Goal: Information Seeking & Learning: Understand process/instructions

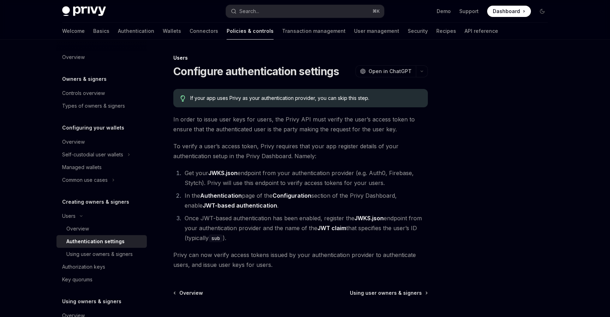
scroll to position [26, 0]
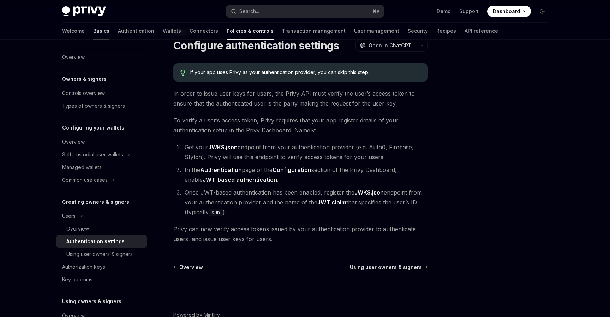
click at [93, 30] on link "Basics" at bounding box center [101, 31] width 16 height 17
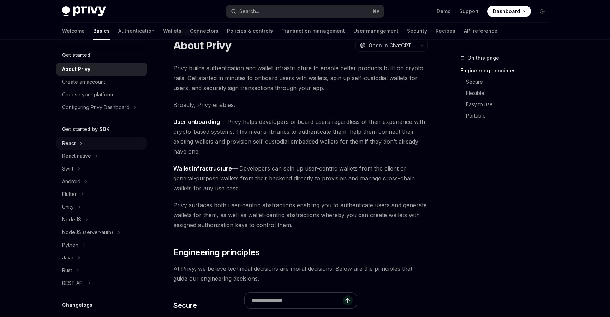
click at [78, 146] on button "React" at bounding box center [101, 143] width 90 height 13
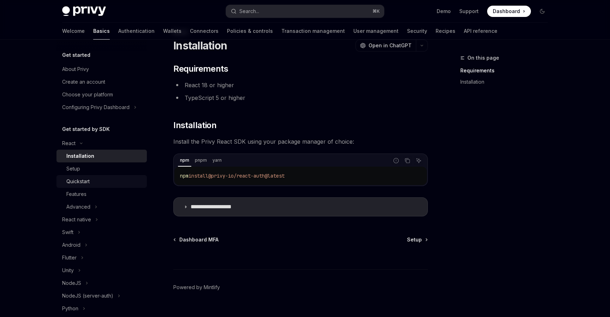
click at [91, 179] on div "Quickstart" at bounding box center [104, 181] width 76 height 8
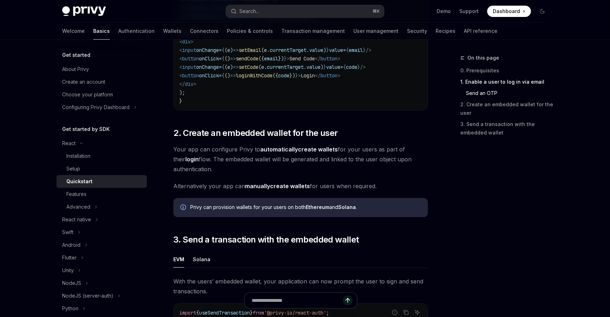
scroll to position [677, 0]
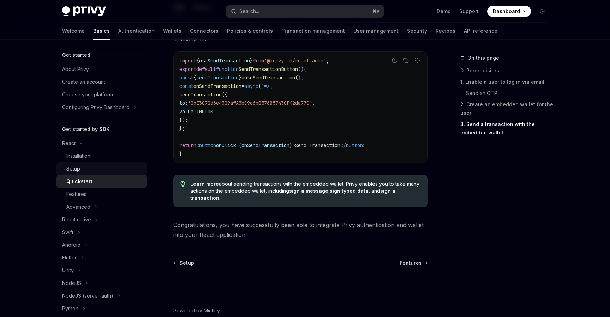
click at [106, 168] on div "Setup" at bounding box center [104, 168] width 76 height 8
type textarea "*"
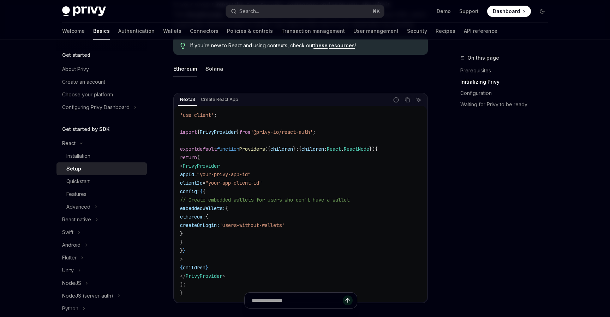
scroll to position [192, 0]
drag, startPoint x: 198, startPoint y: 174, endPoint x: 304, endPoint y: 185, distance: 107.1
click at [305, 185] on code "'use client' ; import { PrivyProvider } from '@privy-io/react-auth' ; export de…" at bounding box center [300, 204] width 241 height 186
click at [304, 185] on code "'use client' ; import { PrivyProvider } from '@privy-io/react-auth' ; export de…" at bounding box center [300, 204] width 241 height 186
